Goal: Navigation & Orientation: Find specific page/section

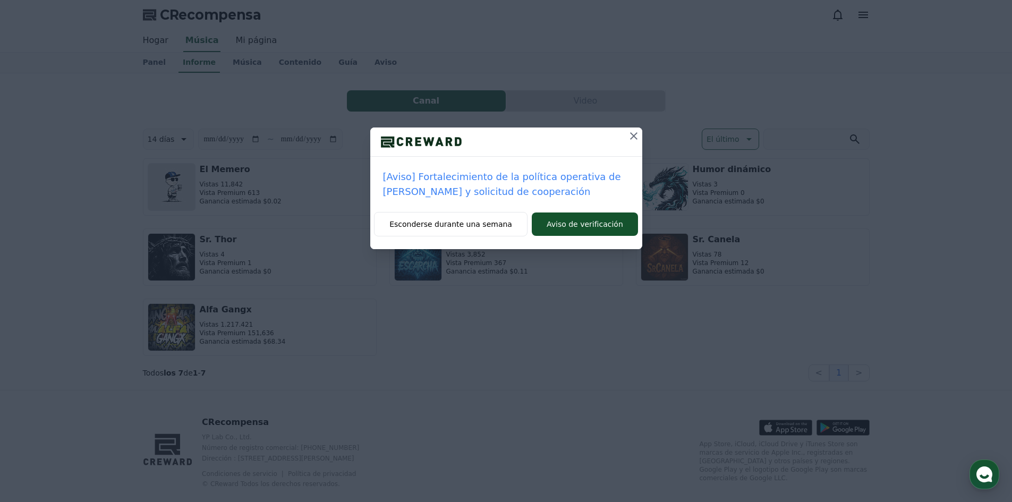
click at [633, 140] on icon at bounding box center [633, 136] width 13 height 13
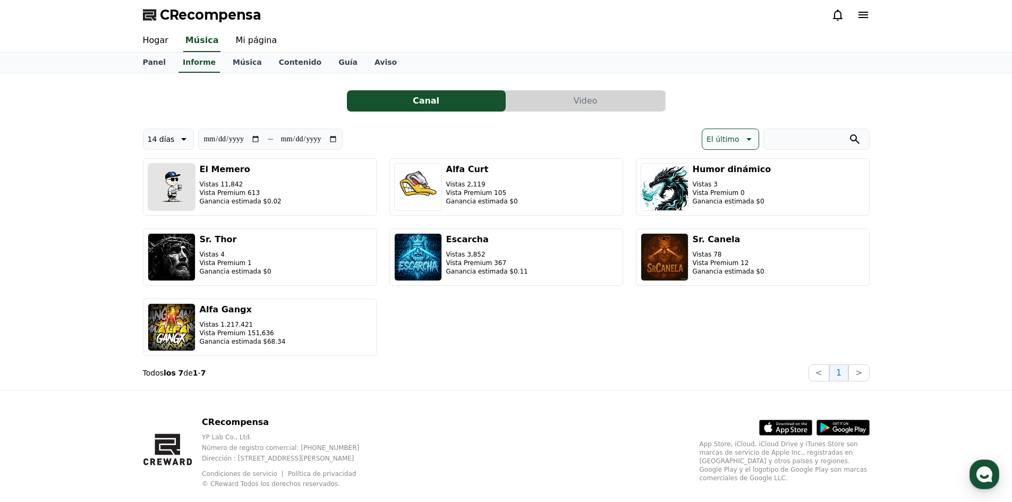
click at [566, 111] on button "Video" at bounding box center [585, 100] width 159 height 21
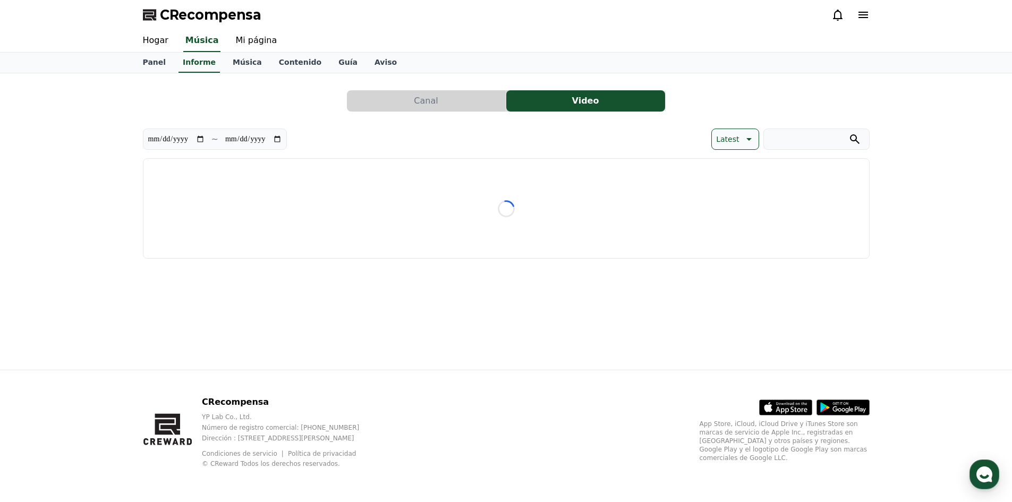
click at [553, 103] on button "Video" at bounding box center [585, 100] width 159 height 21
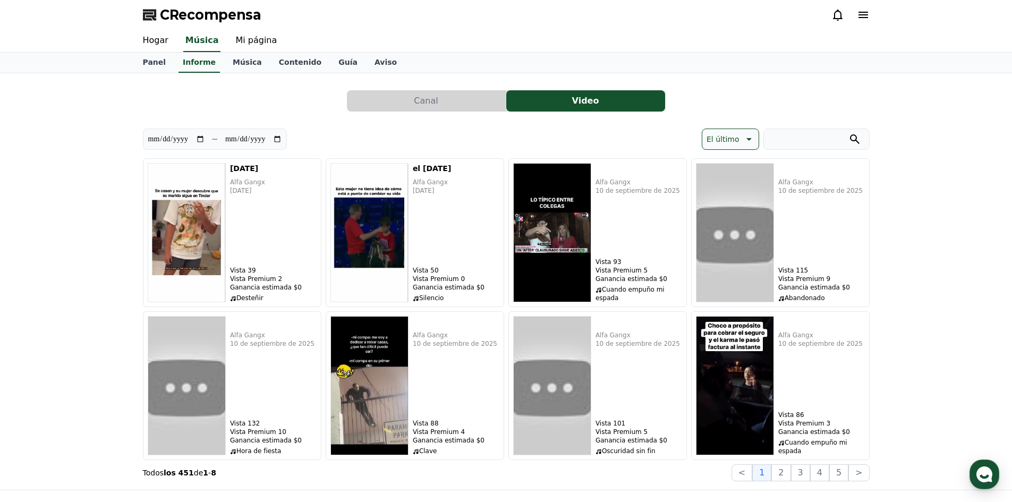
click at [428, 97] on font "Canal" at bounding box center [426, 101] width 24 height 10
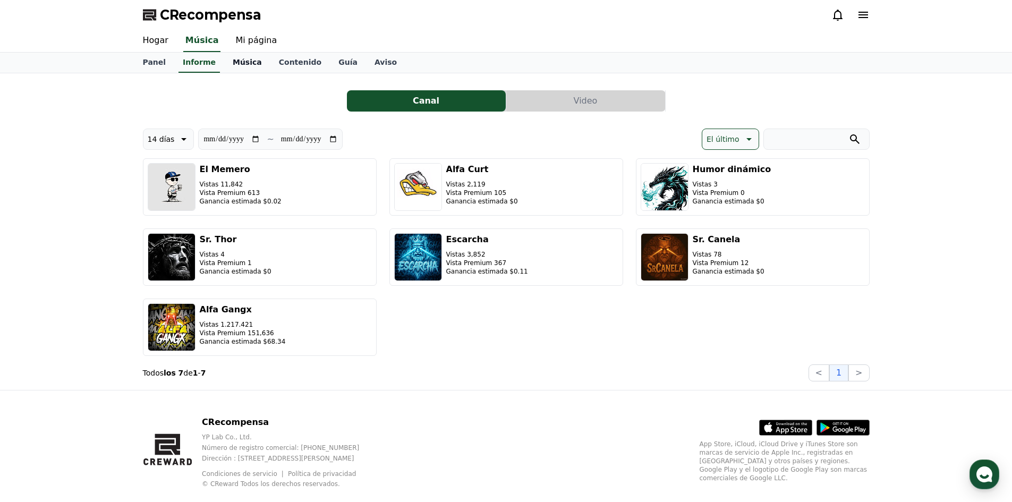
click at [232, 69] on link "Música" at bounding box center [247, 63] width 46 height 20
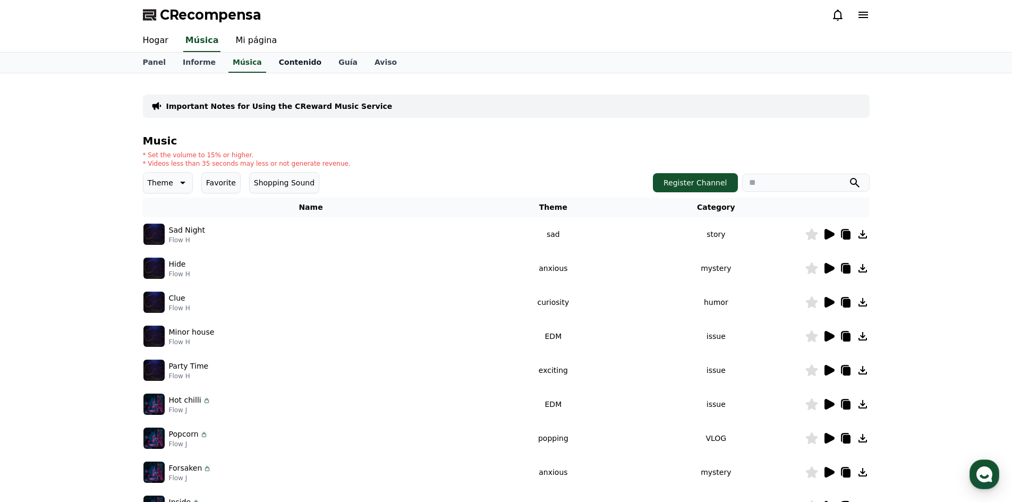
click at [279, 59] on font "Contenido" at bounding box center [300, 62] width 42 height 8
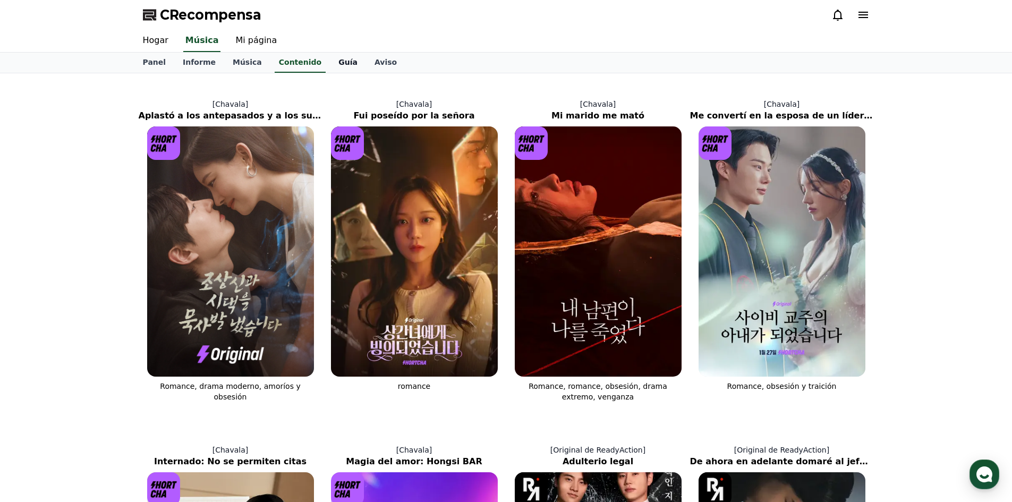
click at [338, 58] on font "Guía" at bounding box center [347, 62] width 19 height 8
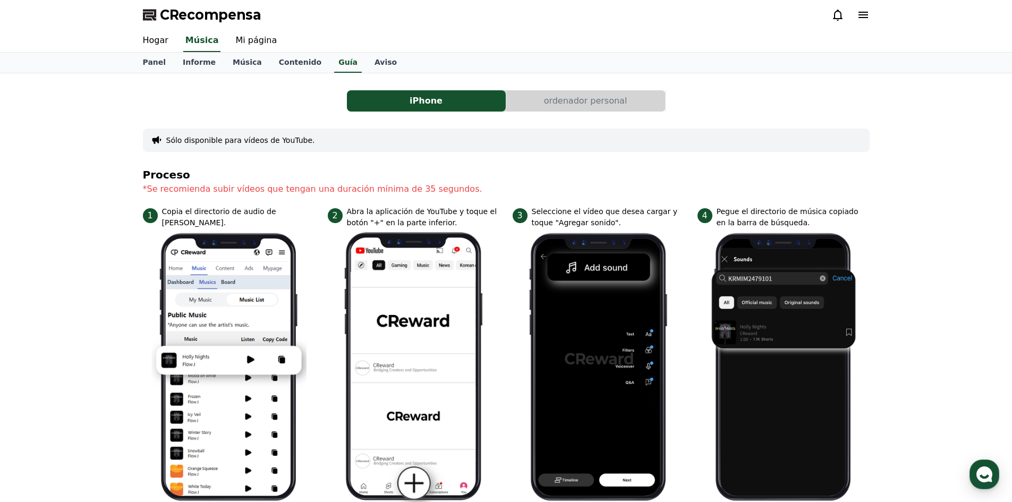
click at [561, 101] on font "ordenador personal" at bounding box center [585, 101] width 83 height 10
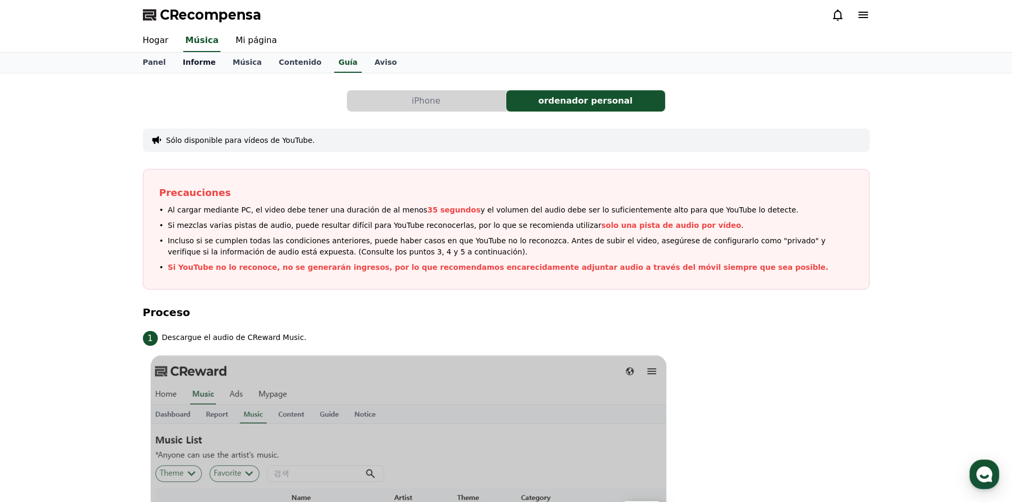
click at [193, 53] on link "Informe" at bounding box center [199, 63] width 50 height 20
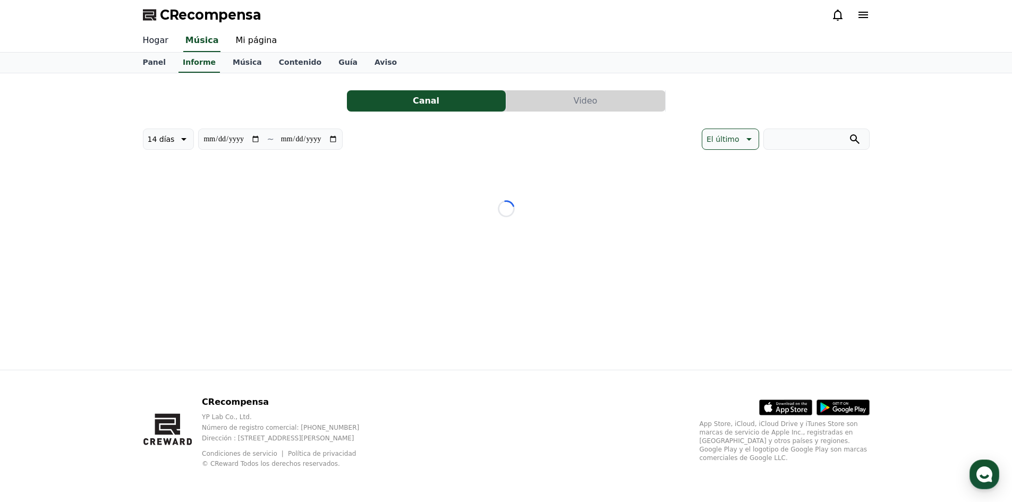
click at [160, 37] on font "Hogar" at bounding box center [155, 40] width 25 height 10
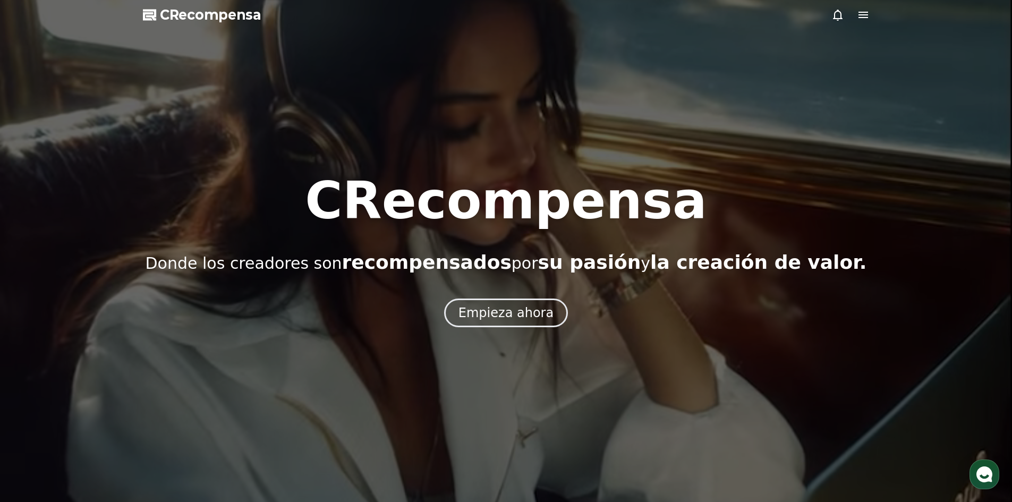
click at [485, 290] on div "CRecompensa Donde los creadores son recompensados ​​por su pasión y la creación…" at bounding box center [506, 251] width 1012 height 152
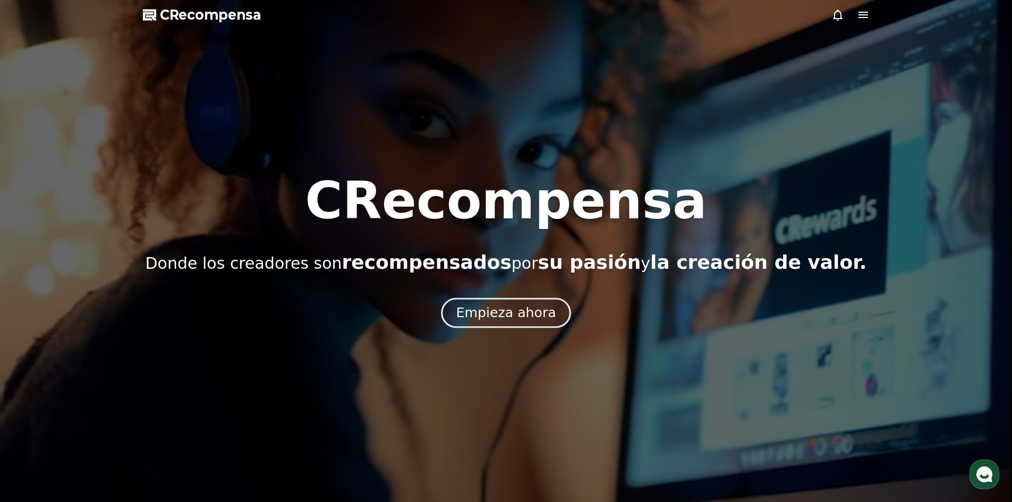
click at [487, 302] on button "Empieza ahora" at bounding box center [506, 312] width 130 height 30
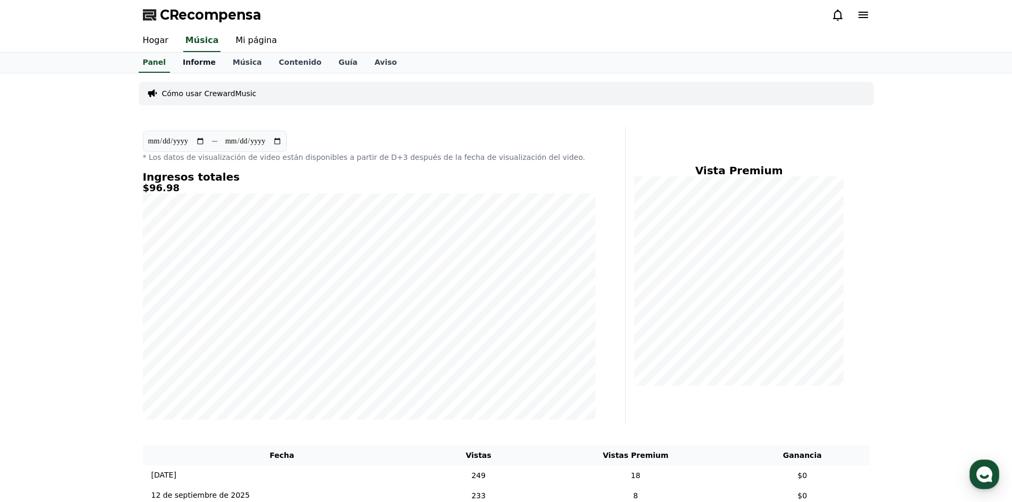
click at [205, 58] on font "Informe" at bounding box center [199, 62] width 33 height 8
click at [233, 58] on font "Música" at bounding box center [247, 62] width 29 height 8
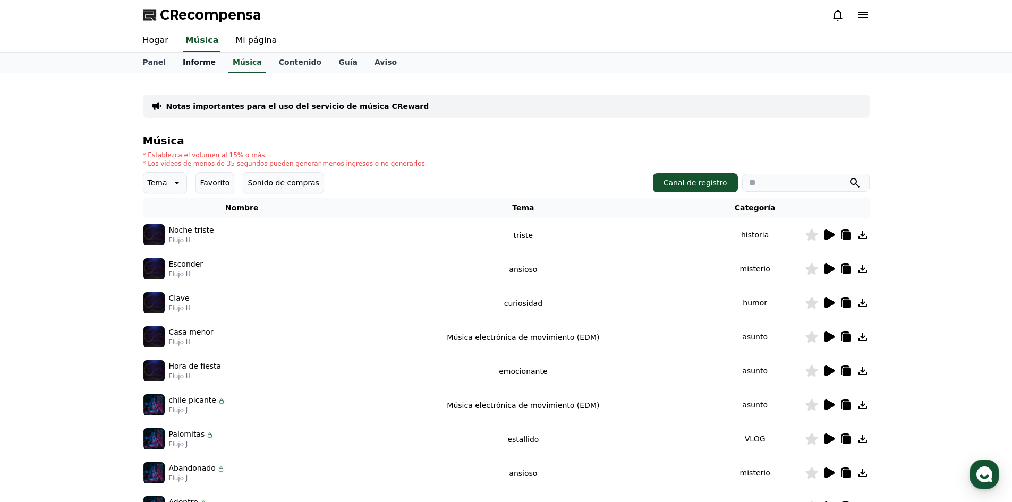
click at [205, 58] on font "Informe" at bounding box center [199, 62] width 33 height 8
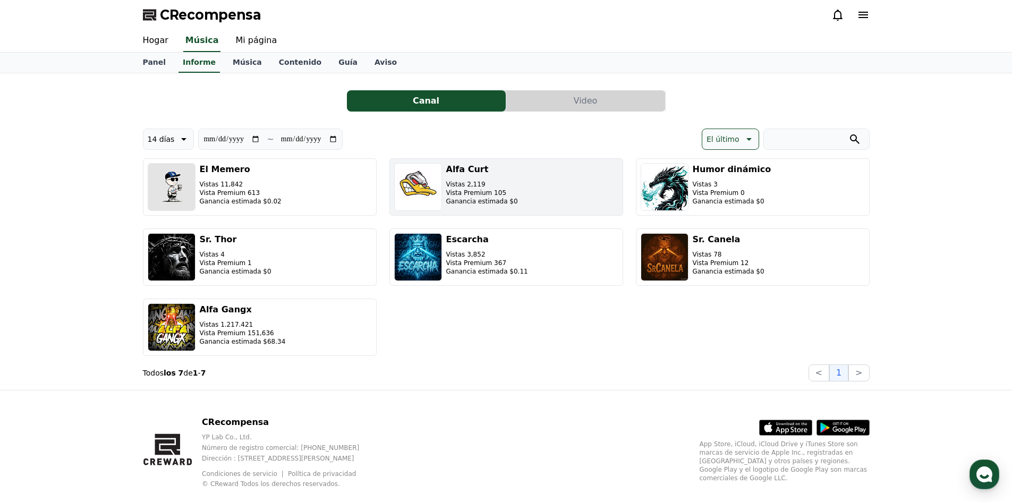
click at [461, 177] on div "Alfa [PERSON_NAME] Vistas 2,119 Vista Premium 105 Ganancia estimada $0" at bounding box center [482, 187] width 72 height 48
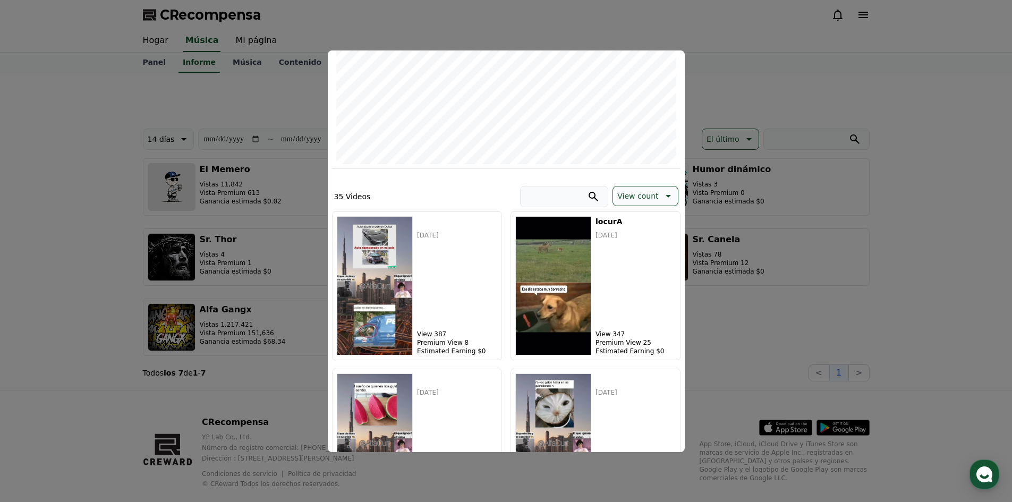
scroll to position [212, 0]
